Goal: Find specific page/section: Find specific page/section

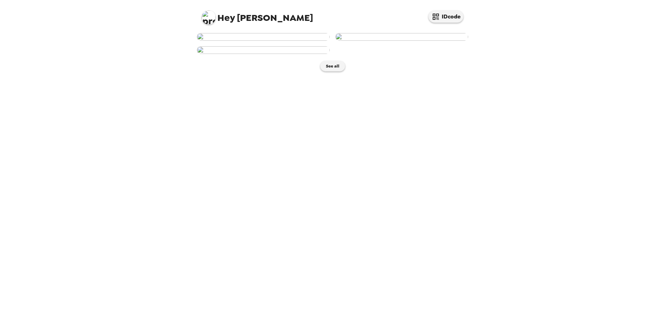
scroll to position [81, 0]
click at [335, 71] on button "See all" at bounding box center [332, 66] width 25 height 10
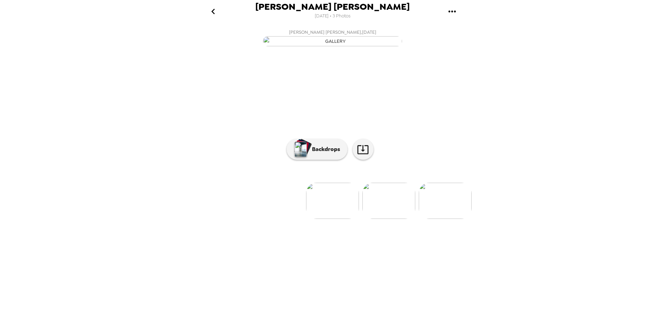
click at [390, 219] on img at bounding box center [388, 201] width 53 height 36
click at [320, 153] on p "Backdrops" at bounding box center [324, 149] width 32 height 8
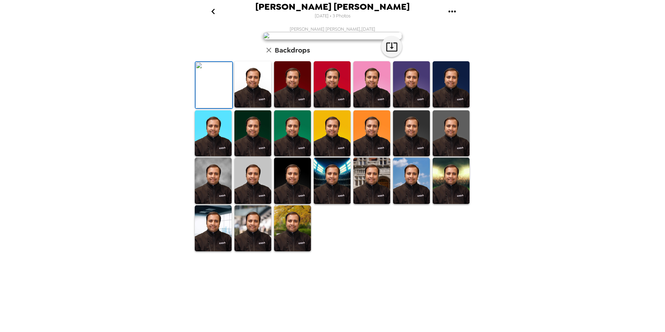
scroll to position [86, 0]
click at [221, 251] on img at bounding box center [213, 228] width 37 height 46
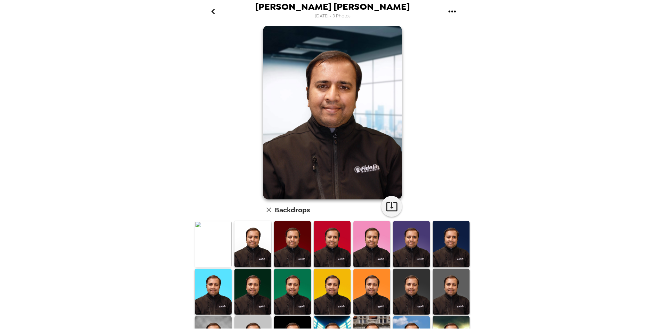
scroll to position [0, 0]
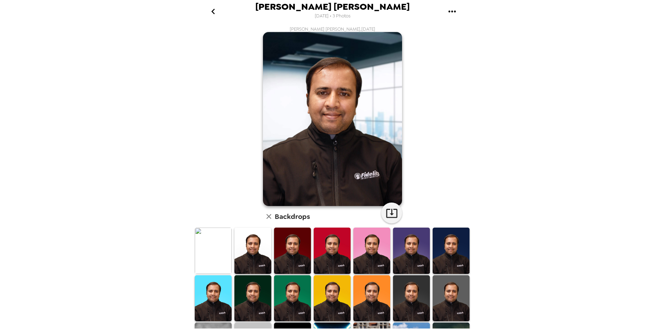
click at [249, 252] on img at bounding box center [252, 250] width 37 height 46
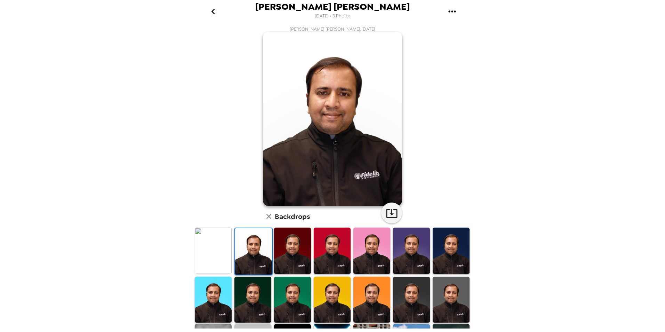
click at [283, 248] on img at bounding box center [292, 250] width 37 height 46
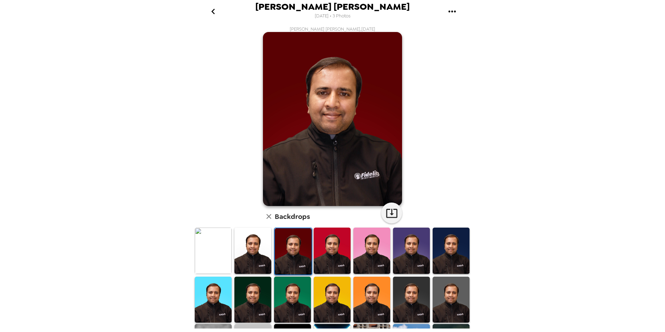
click at [314, 248] on img at bounding box center [332, 250] width 37 height 46
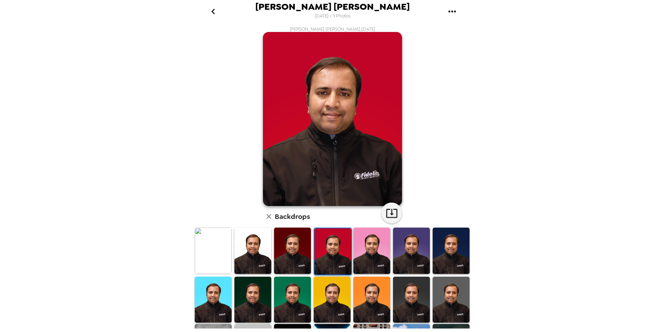
drag, startPoint x: 337, startPoint y: 242, endPoint x: 343, endPoint y: 242, distance: 6.3
click at [337, 242] on img at bounding box center [332, 251] width 37 height 46
click at [233, 291] on div at bounding box center [253, 300] width 40 height 48
click at [228, 291] on img at bounding box center [213, 299] width 37 height 46
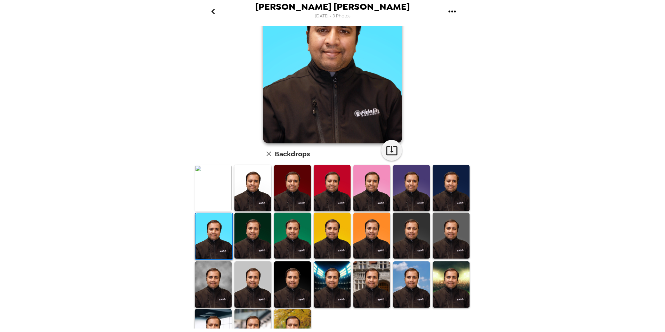
scroll to position [86, 0]
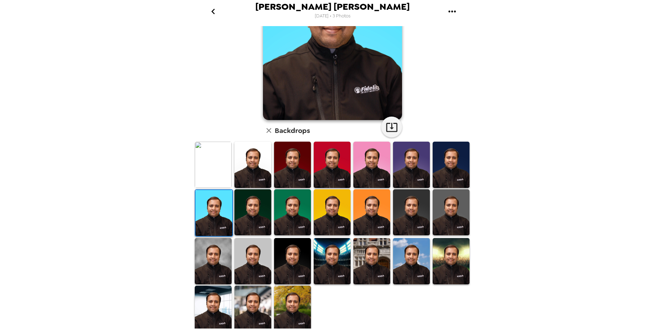
click at [329, 251] on img at bounding box center [332, 261] width 37 height 46
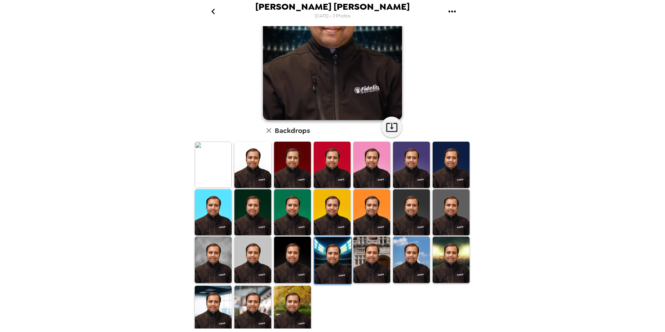
click at [345, 199] on img at bounding box center [332, 212] width 37 height 46
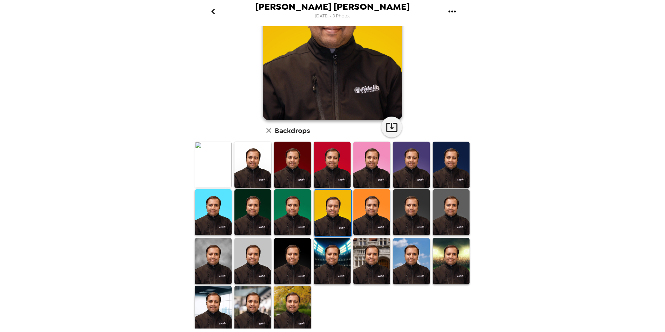
click at [236, 310] on img at bounding box center [252, 308] width 37 height 46
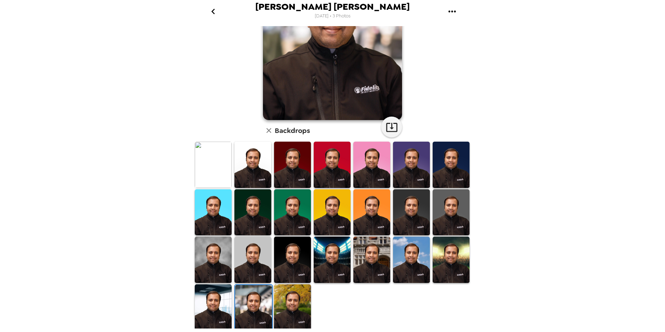
click at [453, 245] on img at bounding box center [451, 259] width 37 height 46
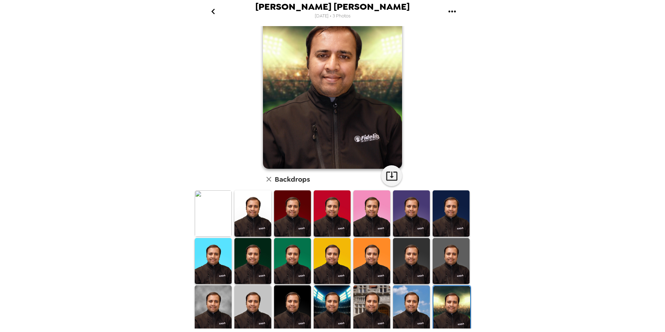
scroll to position [0, 0]
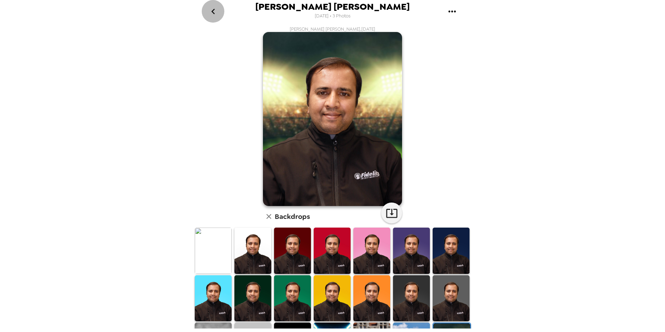
click at [216, 11] on icon "go back" at bounding box center [213, 11] width 11 height 11
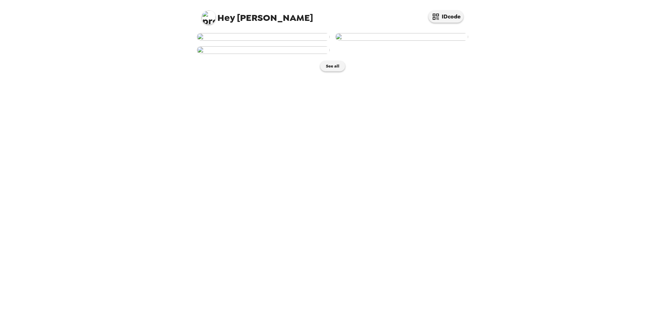
scroll to position [81, 0]
click at [253, 54] on img at bounding box center [263, 50] width 133 height 8
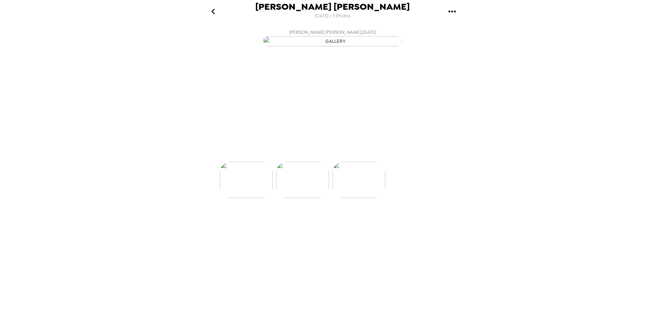
scroll to position [0, 112]
click at [306, 157] on img "button" at bounding box center [301, 149] width 12 height 15
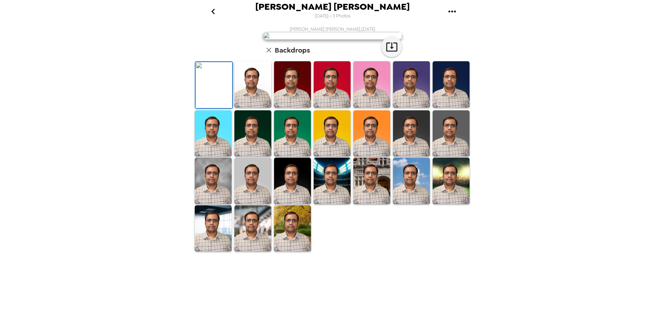
scroll to position [97, 0]
click at [285, 204] on img at bounding box center [292, 181] width 37 height 46
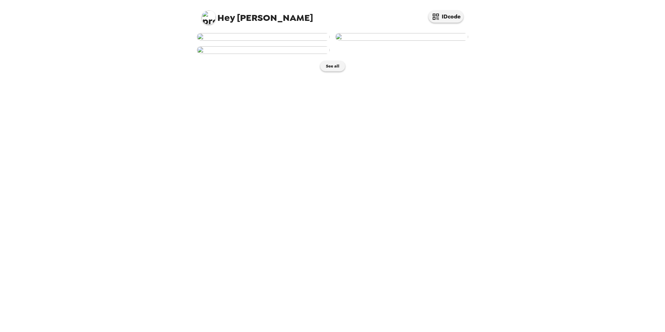
click at [255, 54] on img at bounding box center [263, 50] width 133 height 8
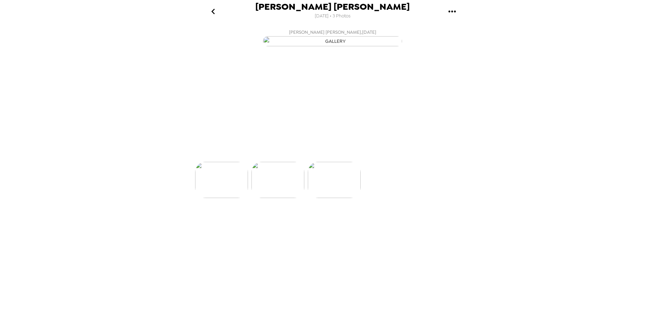
scroll to position [0, 112]
click at [324, 153] on p "Backdrops" at bounding box center [324, 149] width 32 height 8
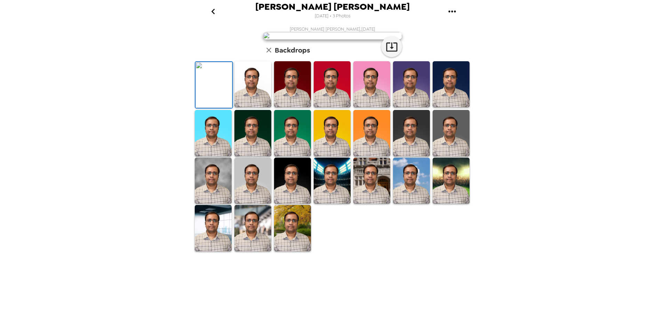
scroll to position [97, 0]
click at [215, 251] on img at bounding box center [213, 228] width 37 height 46
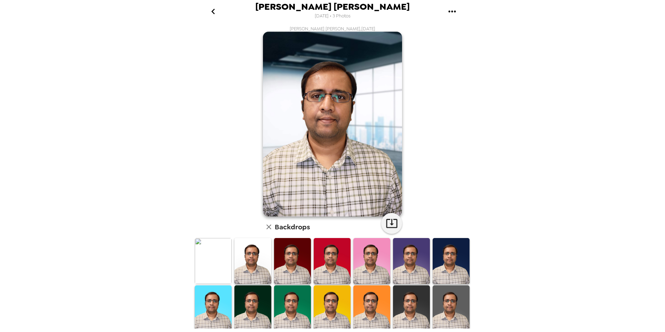
scroll to position [0, 0]
